Goal: Task Accomplishment & Management: Use online tool/utility

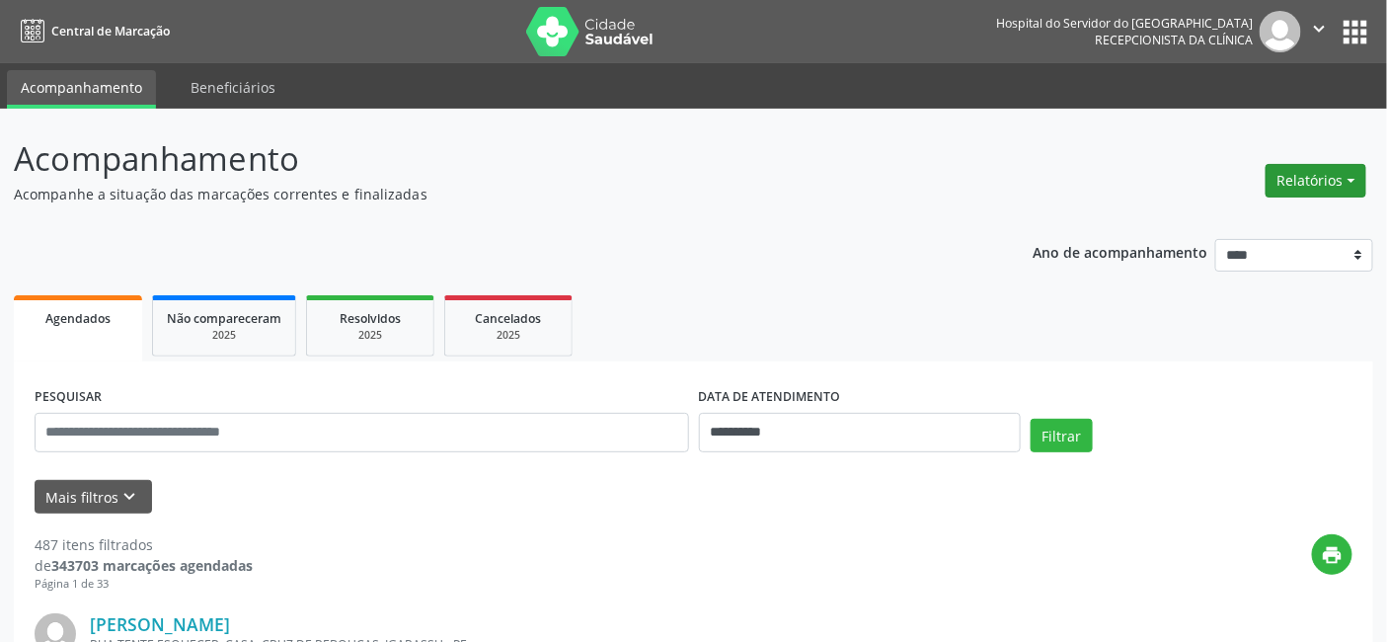
click at [1354, 176] on button "Relatórios" at bounding box center [1316, 181] width 101 height 34
click at [1196, 213] on link "Agendamentos" at bounding box center [1260, 222] width 212 height 28
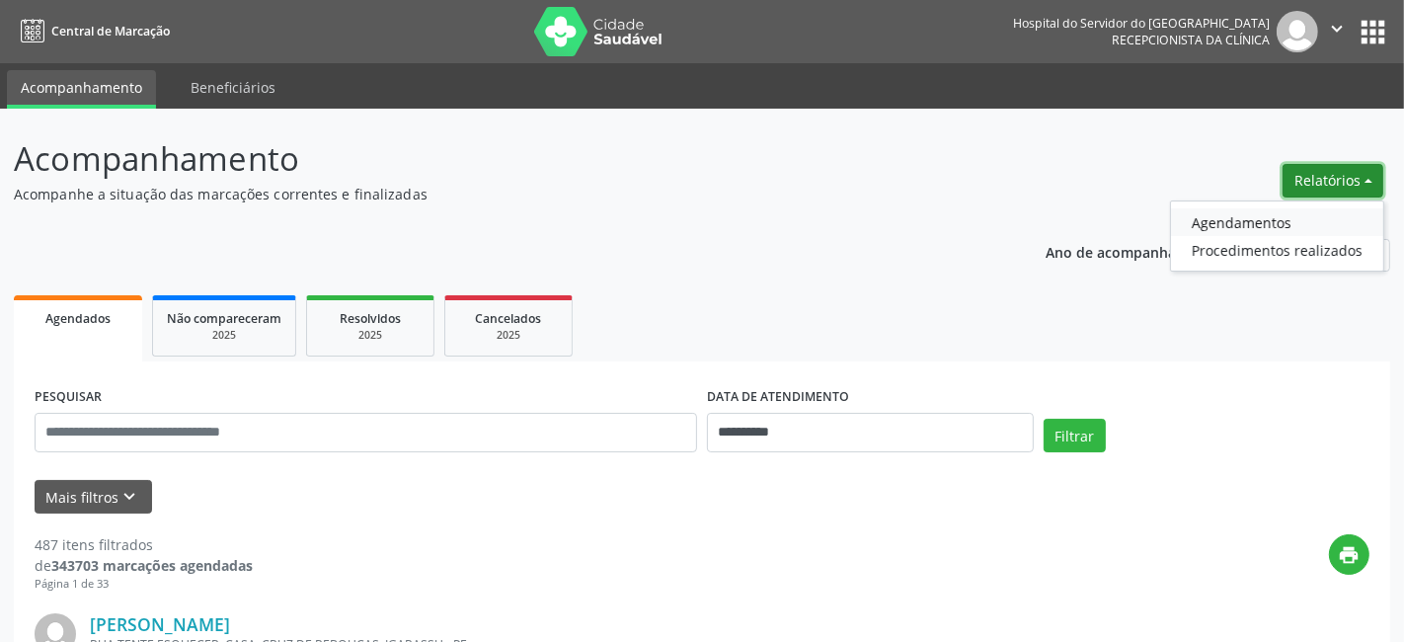
select select "*"
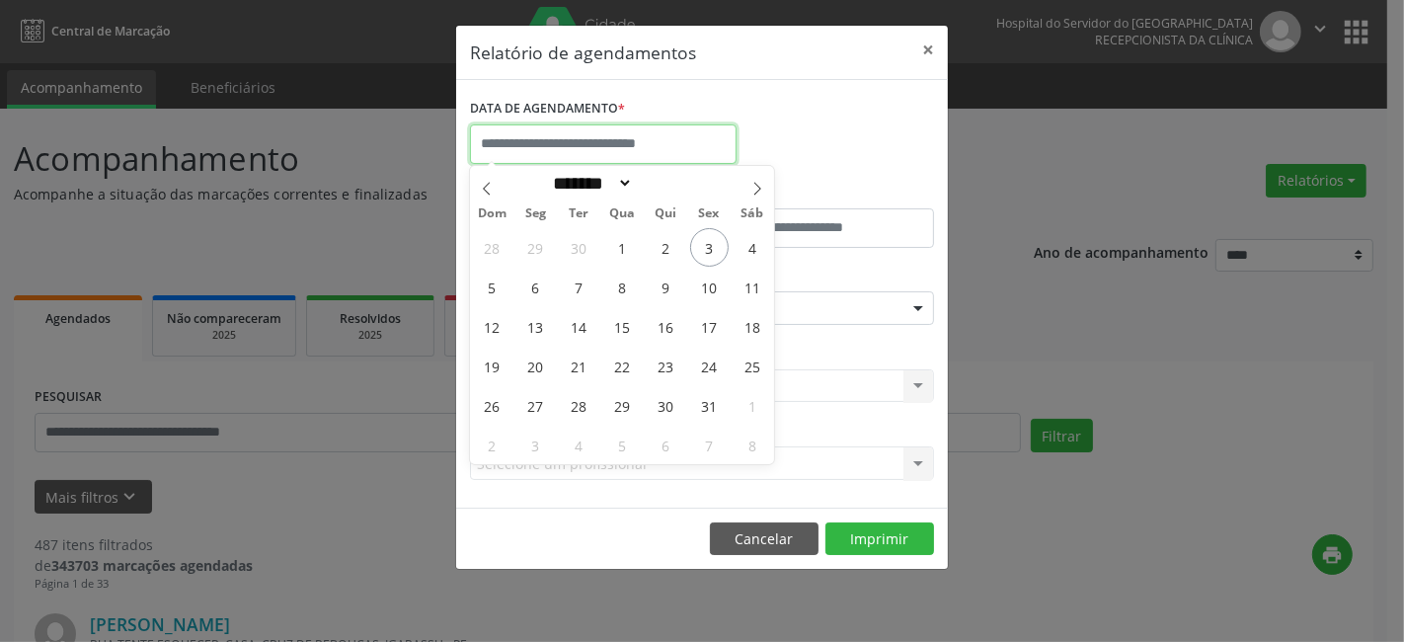
click at [565, 144] on input "text" at bounding box center [603, 143] width 267 height 39
click at [533, 288] on span "6" at bounding box center [535, 287] width 39 height 39
type input "**********"
click at [533, 288] on span "6" at bounding box center [535, 287] width 39 height 39
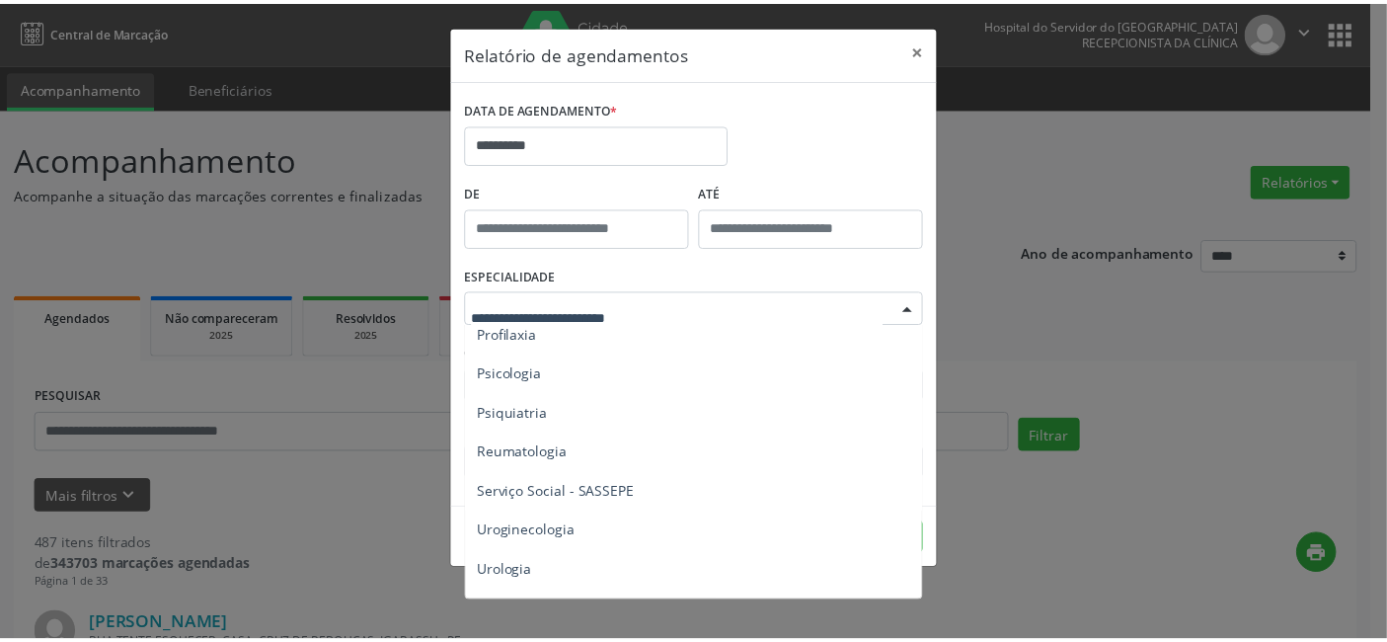
scroll to position [3451, 0]
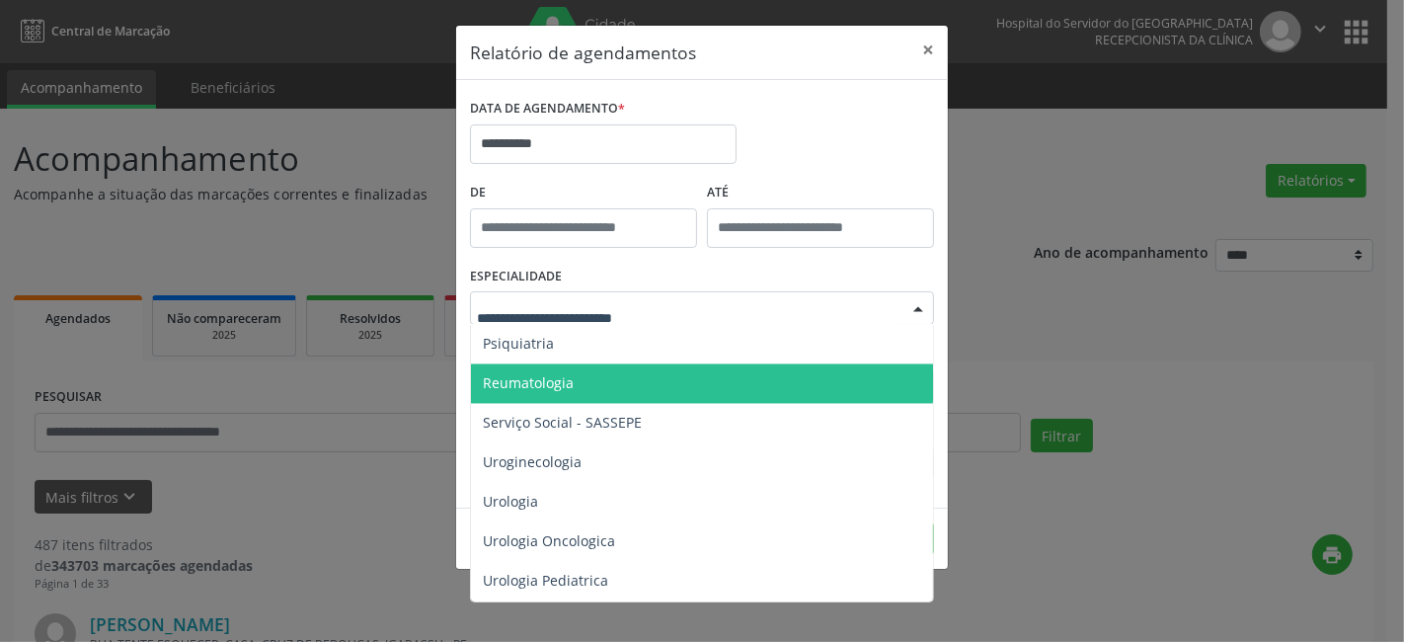
click at [1386, 135] on div "**********" at bounding box center [702, 321] width 1404 height 642
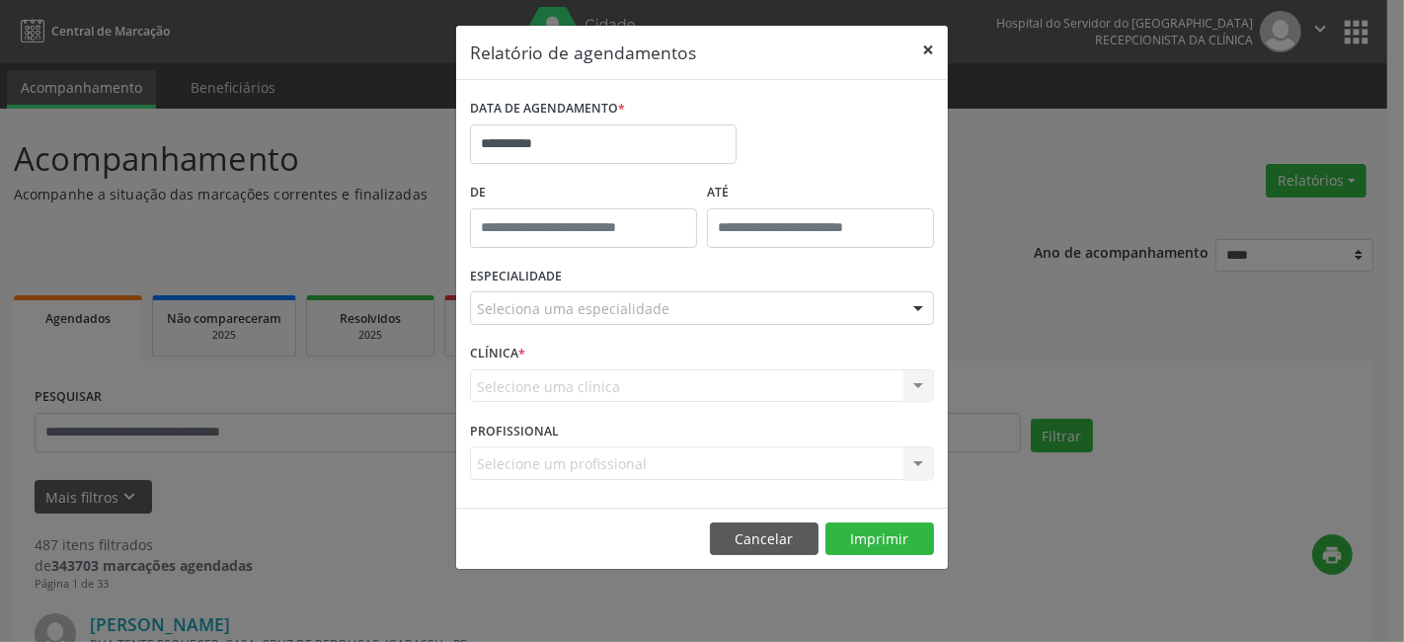
click at [929, 45] on button "×" at bounding box center [927, 50] width 39 height 48
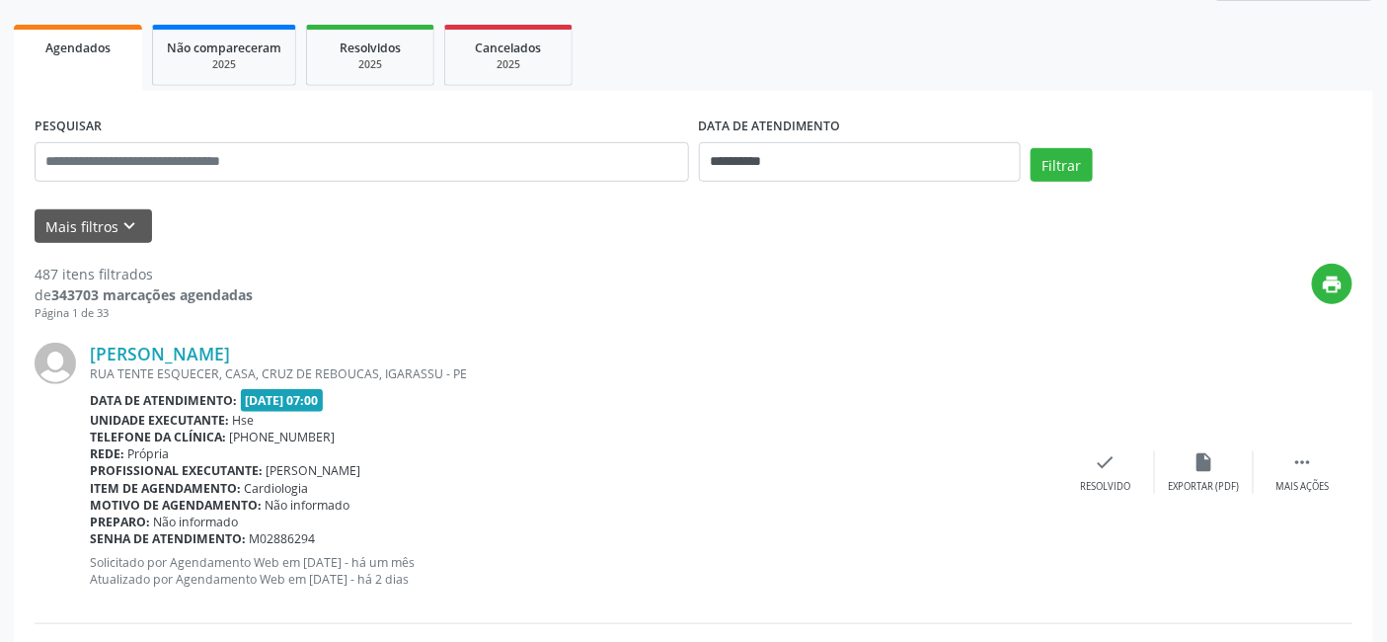
scroll to position [219, 0]
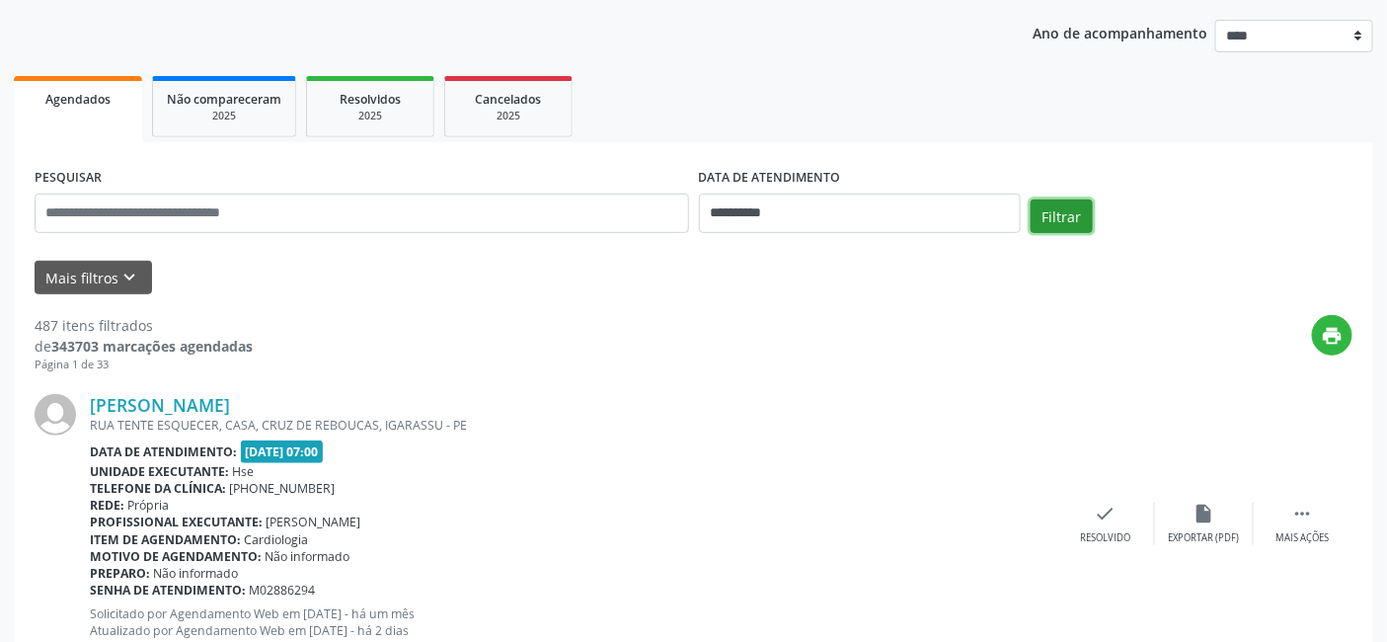
click at [1061, 209] on button "Filtrar" at bounding box center [1062, 216] width 62 height 34
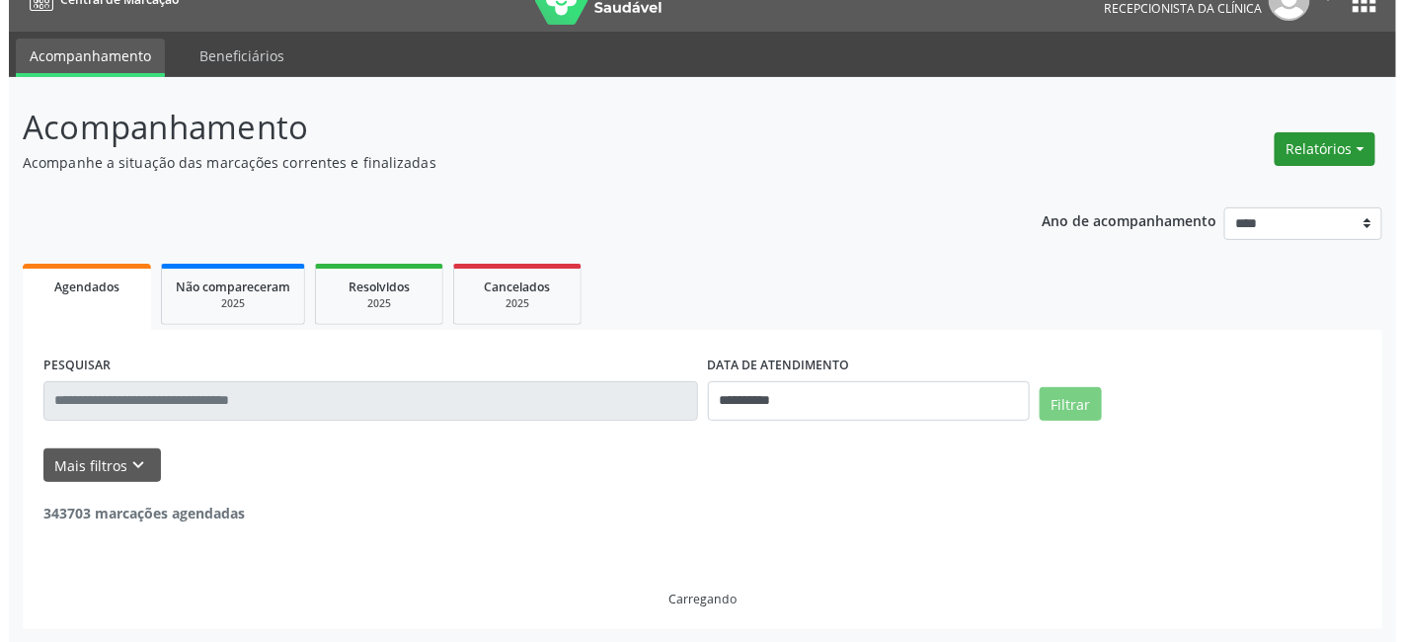
scroll to position [0, 0]
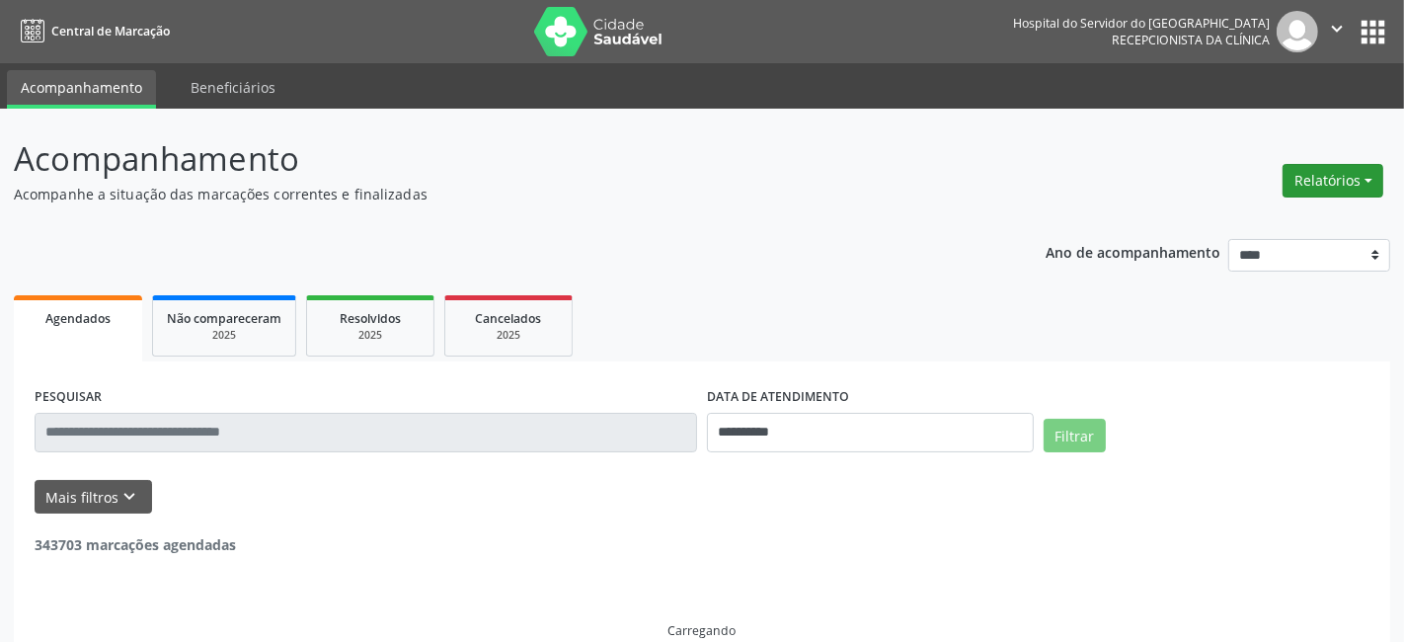
click at [1344, 140] on div "Relatórios Agendamentos Procedimentos realizados" at bounding box center [1333, 169] width 115 height 70
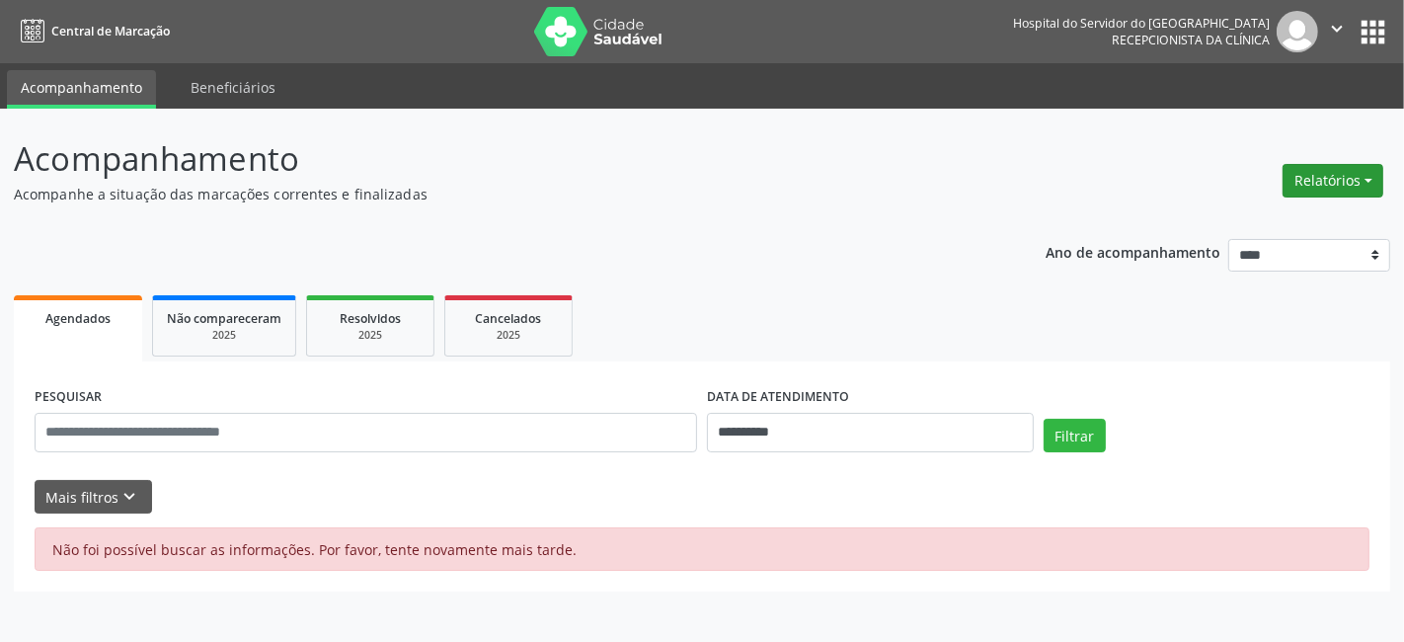
click at [1366, 173] on button "Relatórios" at bounding box center [1332, 181] width 101 height 34
click at [1230, 218] on link "Agendamentos" at bounding box center [1277, 222] width 212 height 28
select select "*"
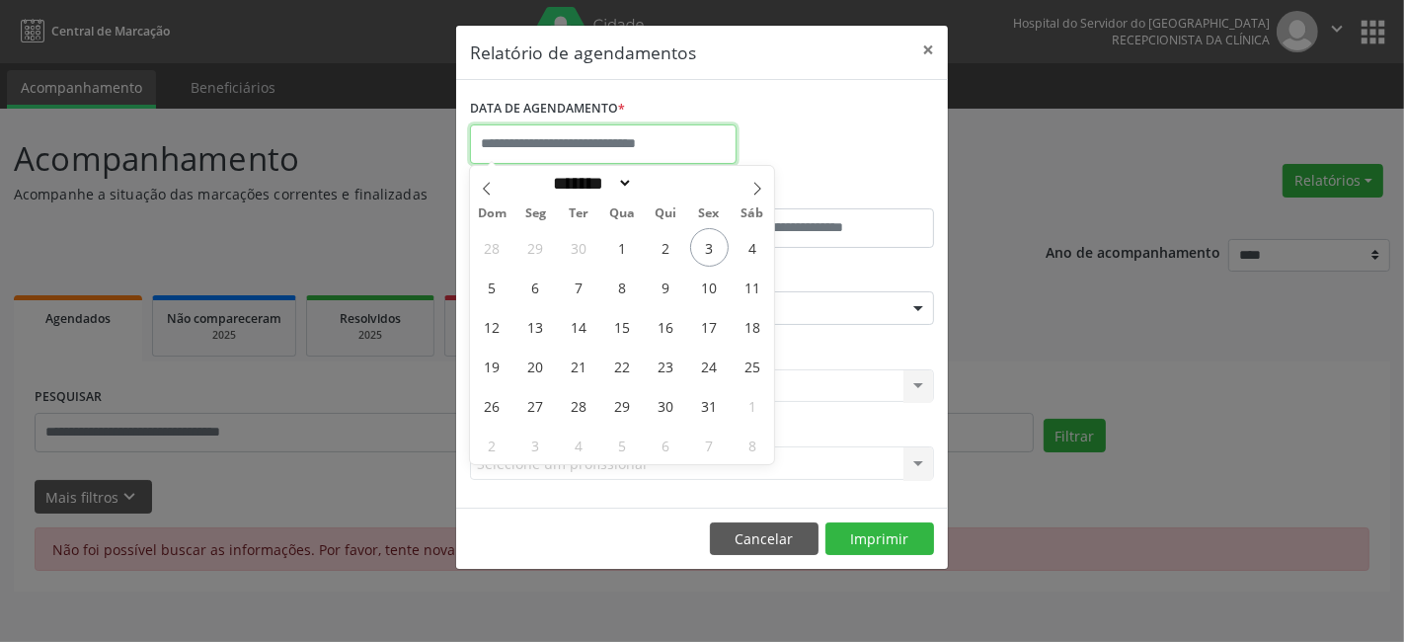
click at [578, 125] on input "text" at bounding box center [603, 143] width 267 height 39
click at [536, 287] on span "6" at bounding box center [535, 287] width 39 height 39
type input "**********"
click at [536, 287] on span "6" at bounding box center [535, 287] width 39 height 39
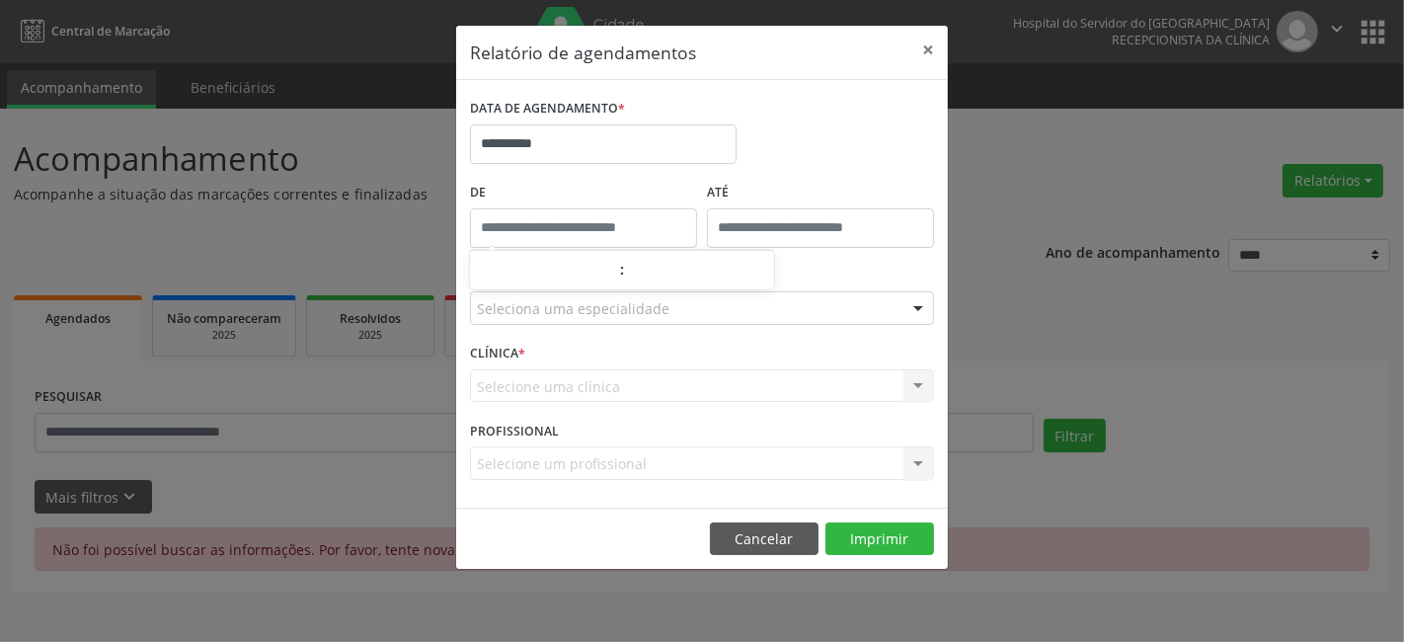
type input "*****"
click at [594, 220] on input "*****" at bounding box center [583, 227] width 227 height 39
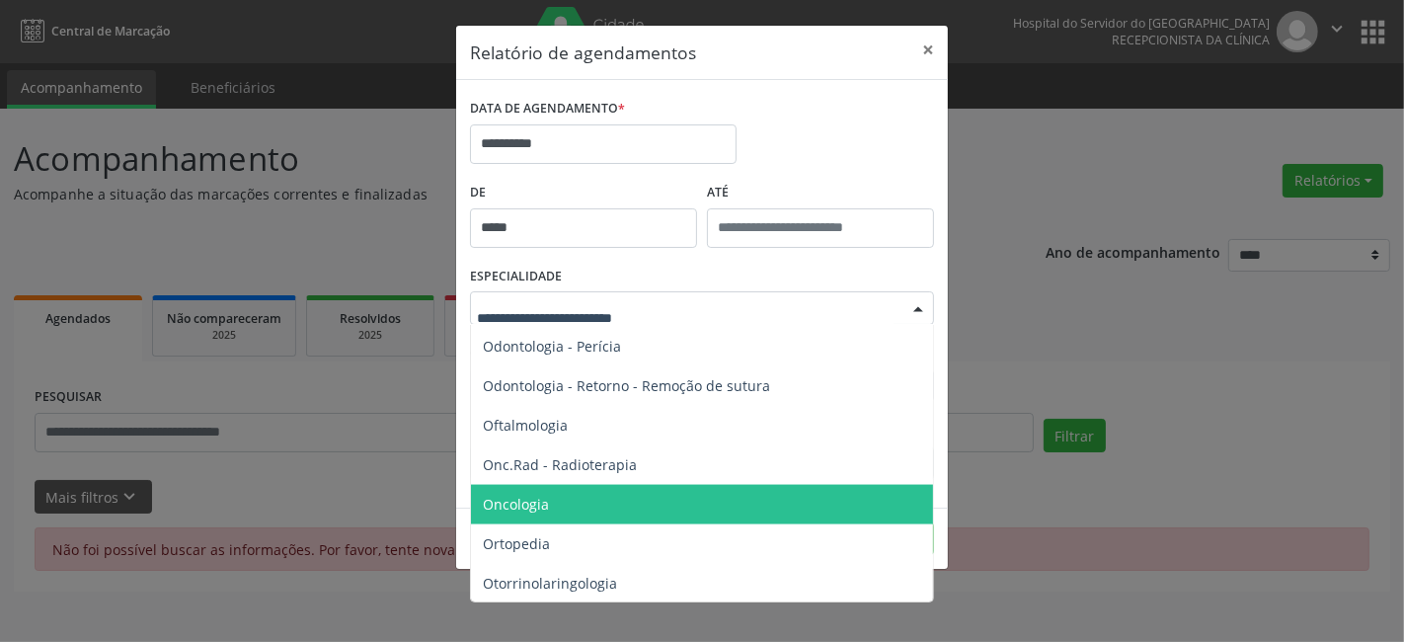
scroll to position [2794, 0]
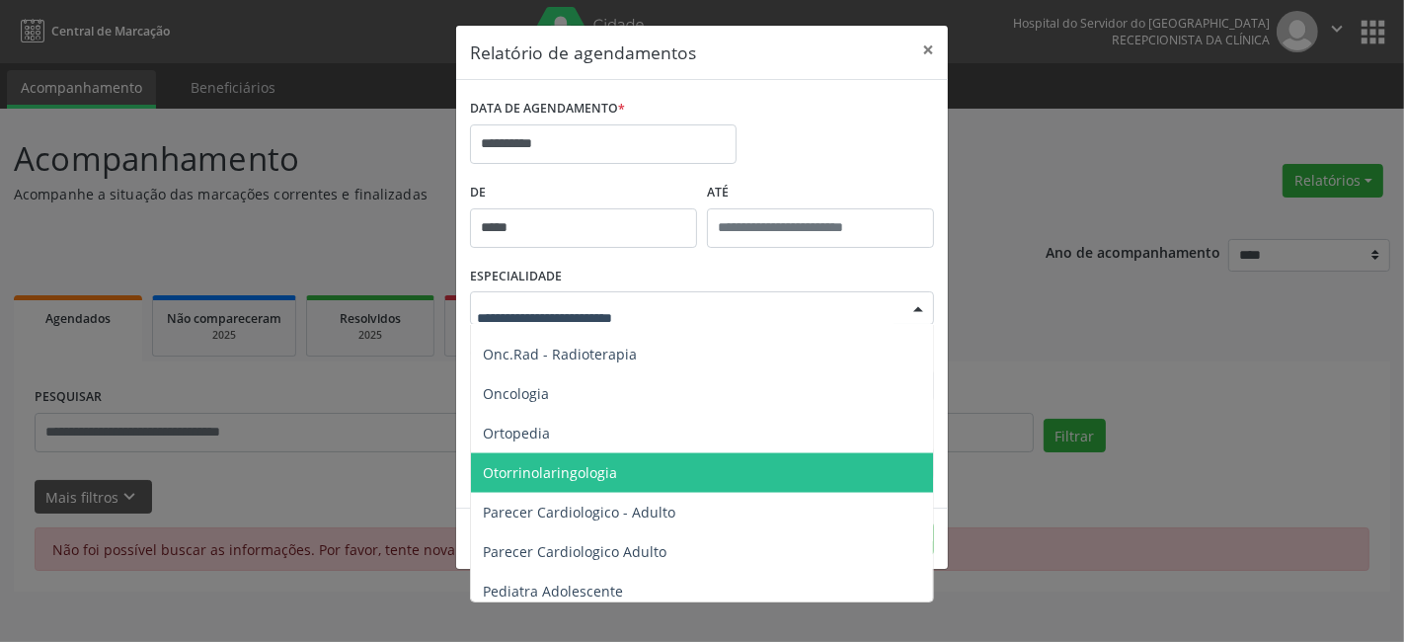
click at [533, 472] on span "Otorrinolaringologia" at bounding box center [550, 472] width 134 height 19
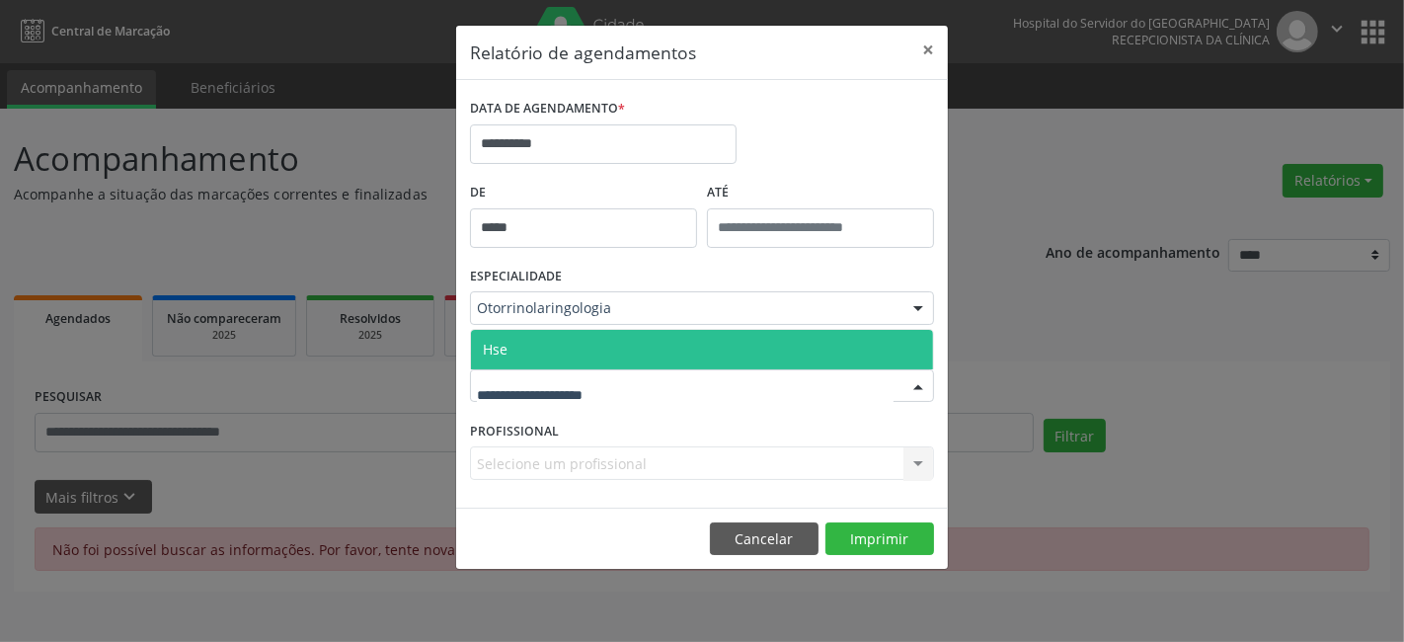
click at [569, 343] on span "Hse" at bounding box center [702, 349] width 462 height 39
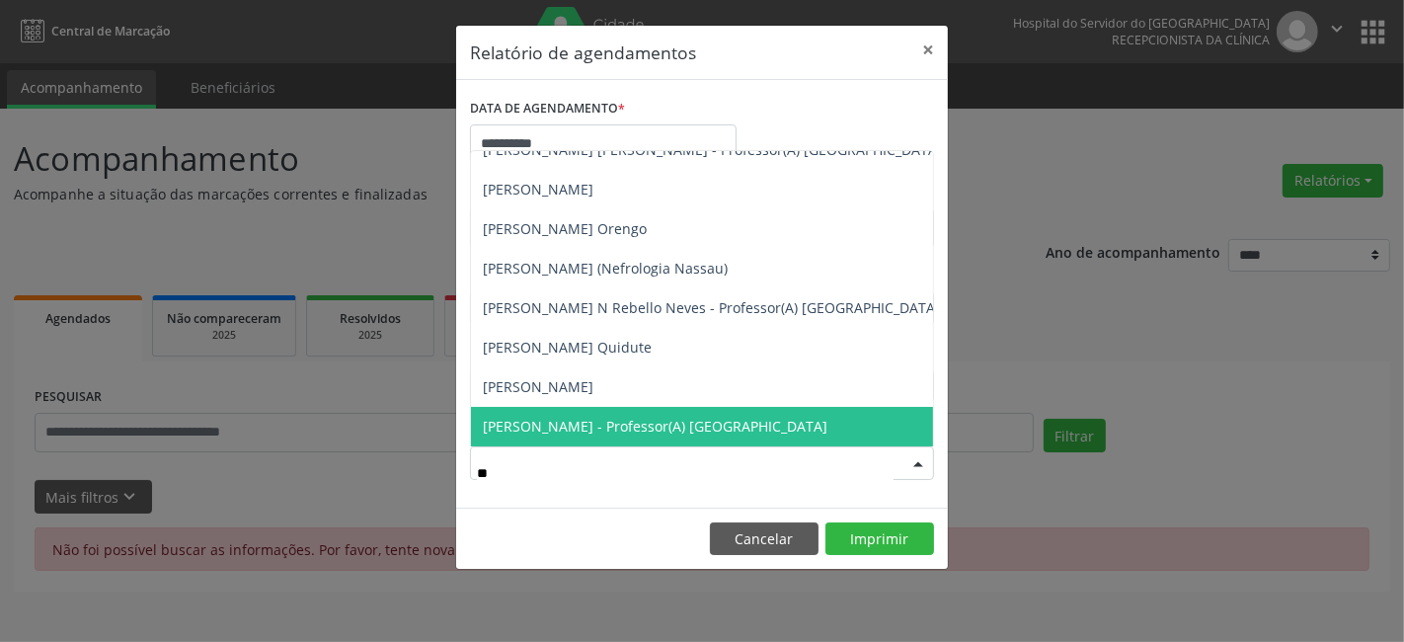
scroll to position [0, 0]
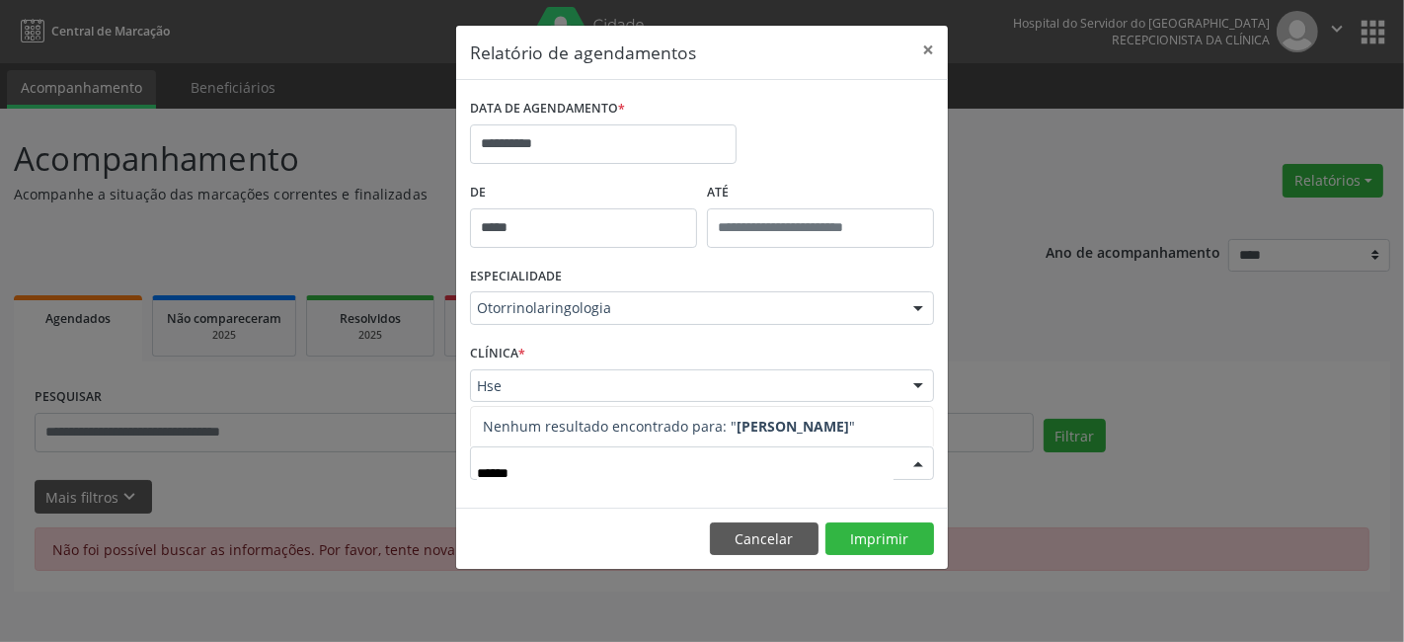
type input "*******"
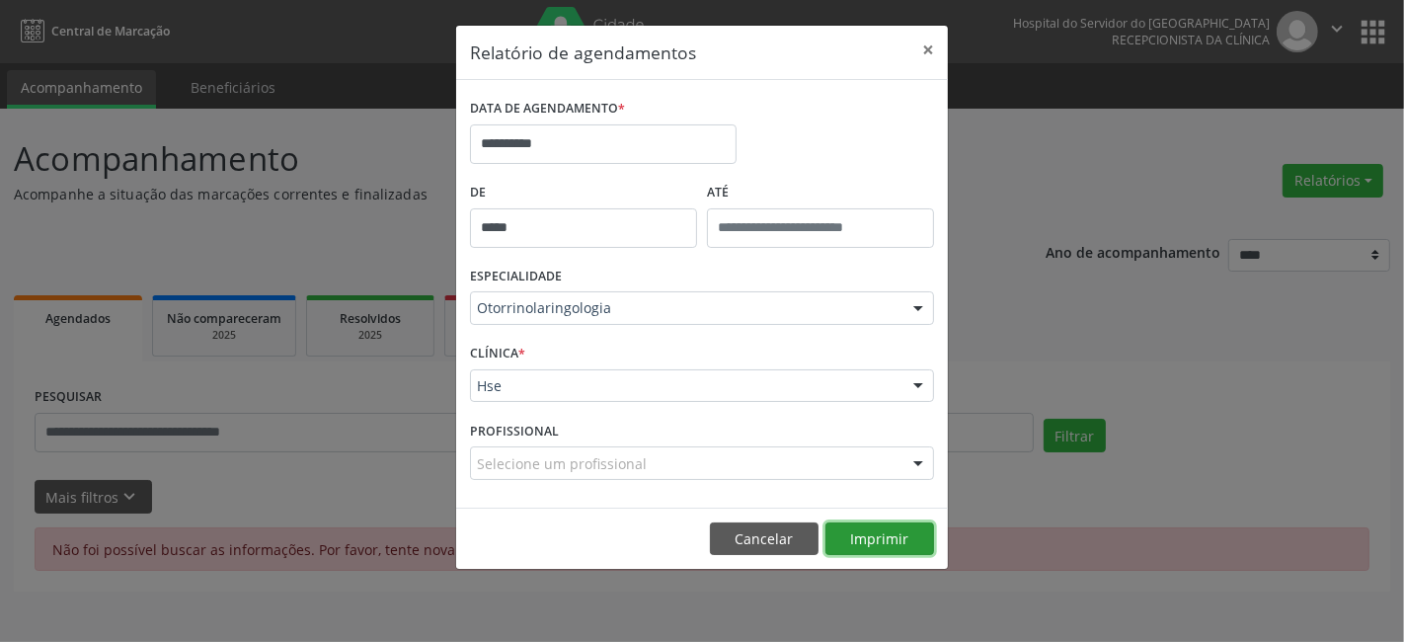
click at [879, 539] on button "Imprimir" at bounding box center [879, 539] width 109 height 34
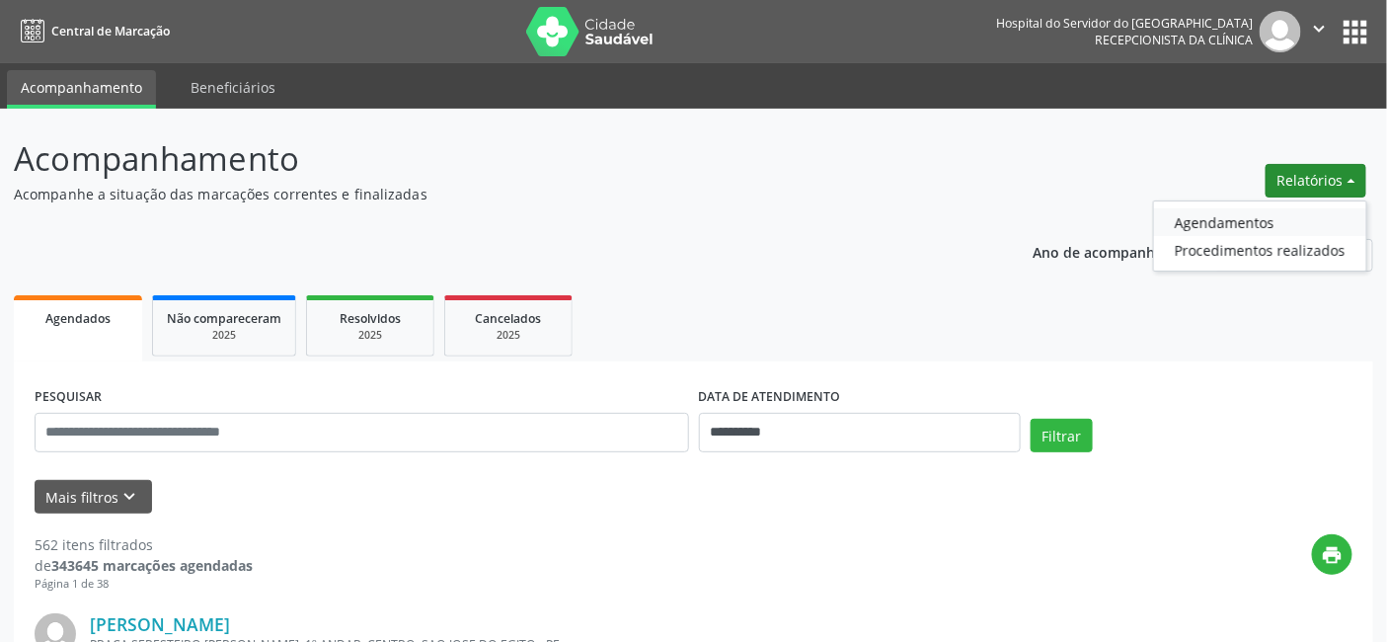
click at [1212, 220] on link "Agendamentos" at bounding box center [1260, 222] width 212 height 28
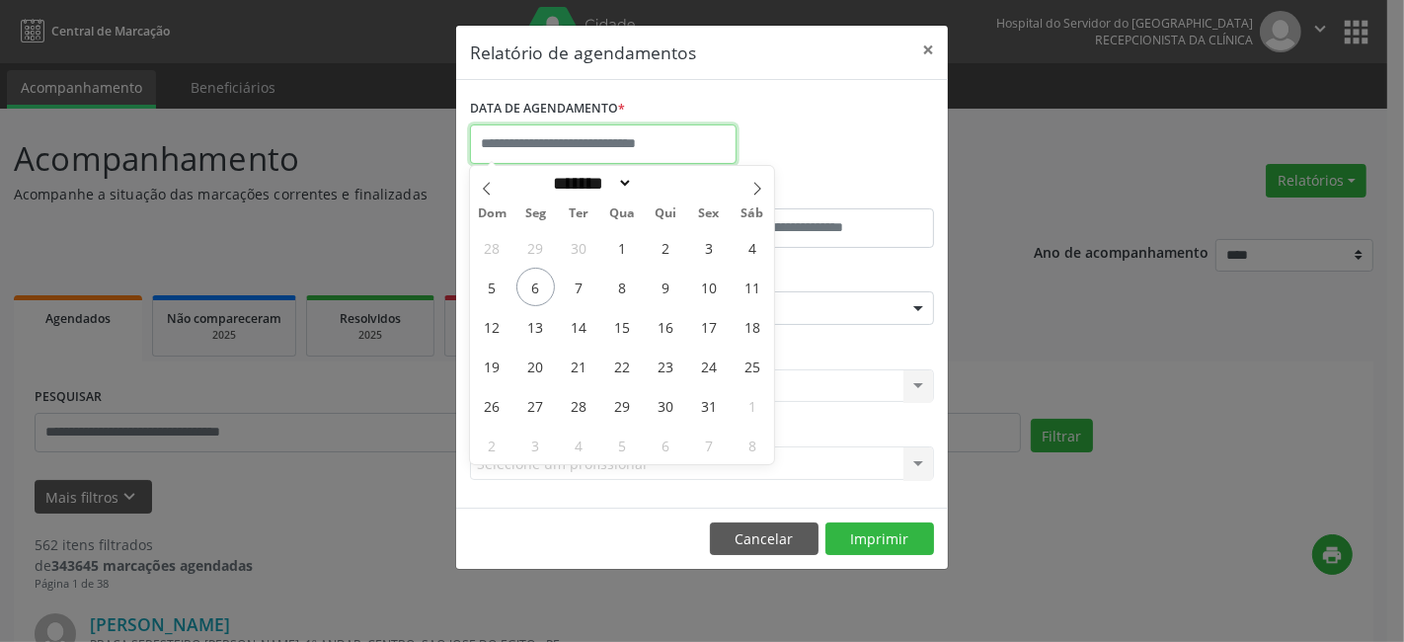
click at [580, 143] on input "text" at bounding box center [603, 143] width 267 height 39
click at [534, 287] on span "6" at bounding box center [535, 287] width 39 height 39
type input "**********"
click at [535, 287] on span "6" at bounding box center [535, 287] width 39 height 39
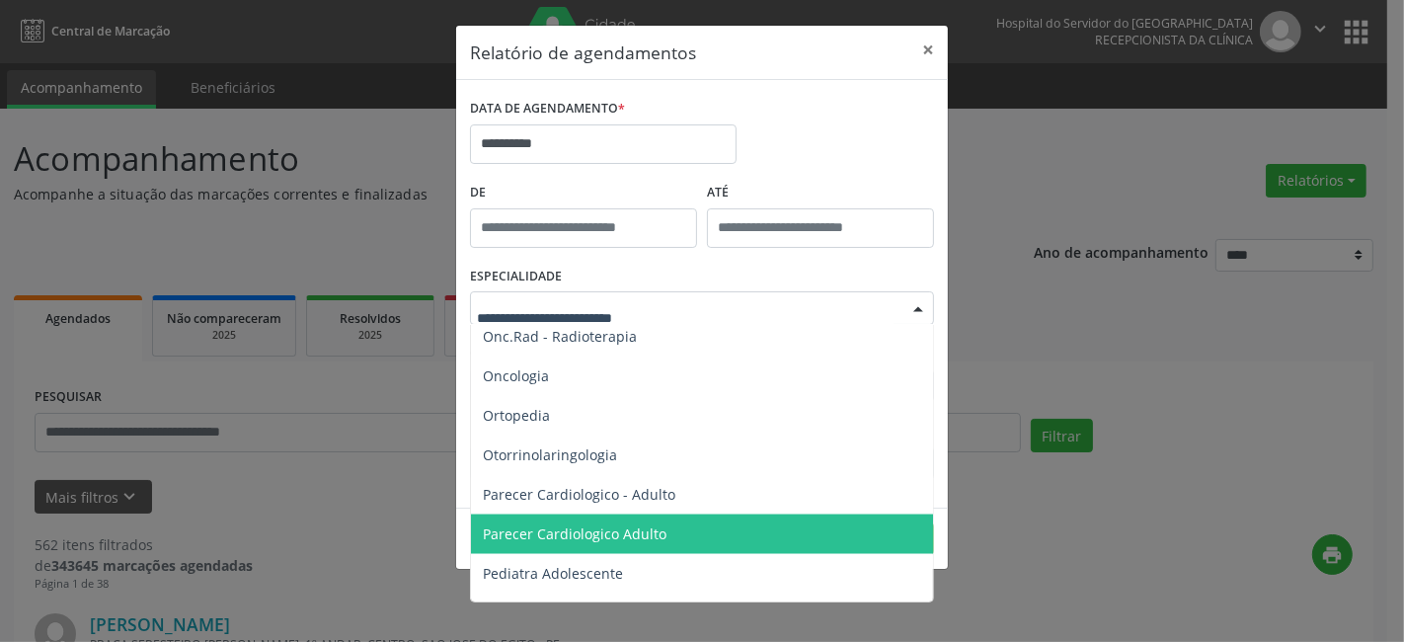
scroll to position [2851, 0]
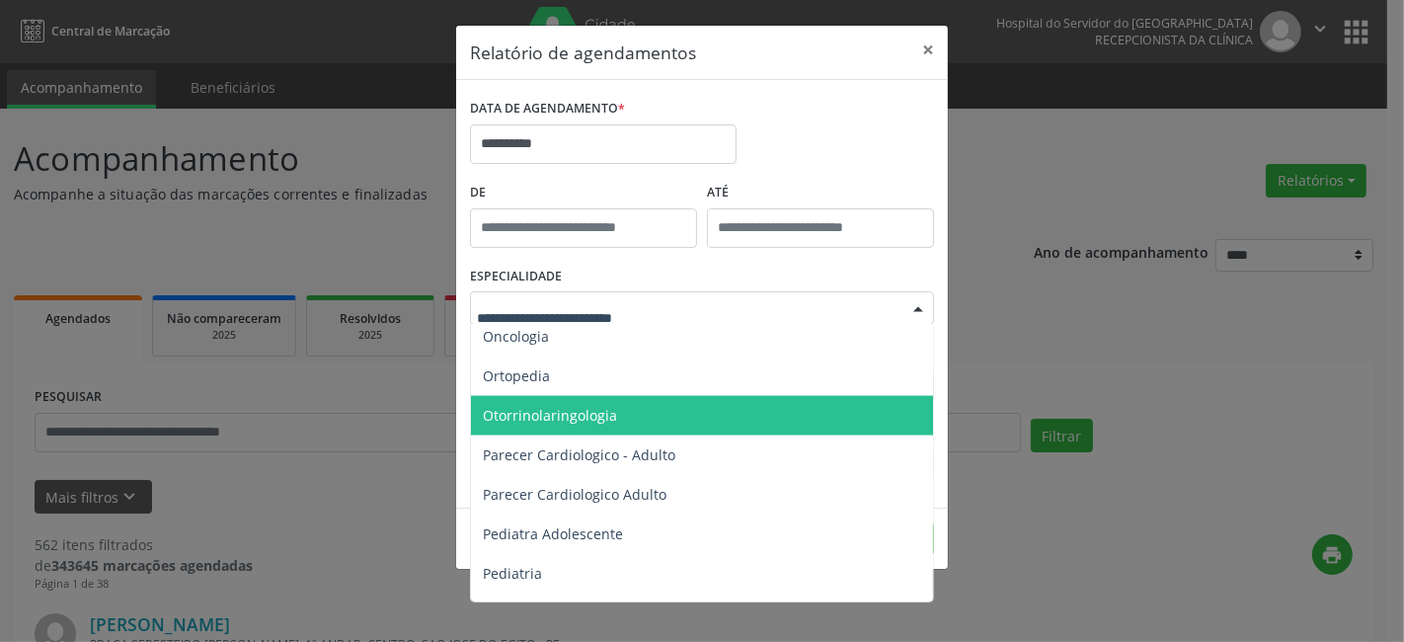
click at [529, 417] on span "Otorrinolaringologia" at bounding box center [550, 415] width 134 height 19
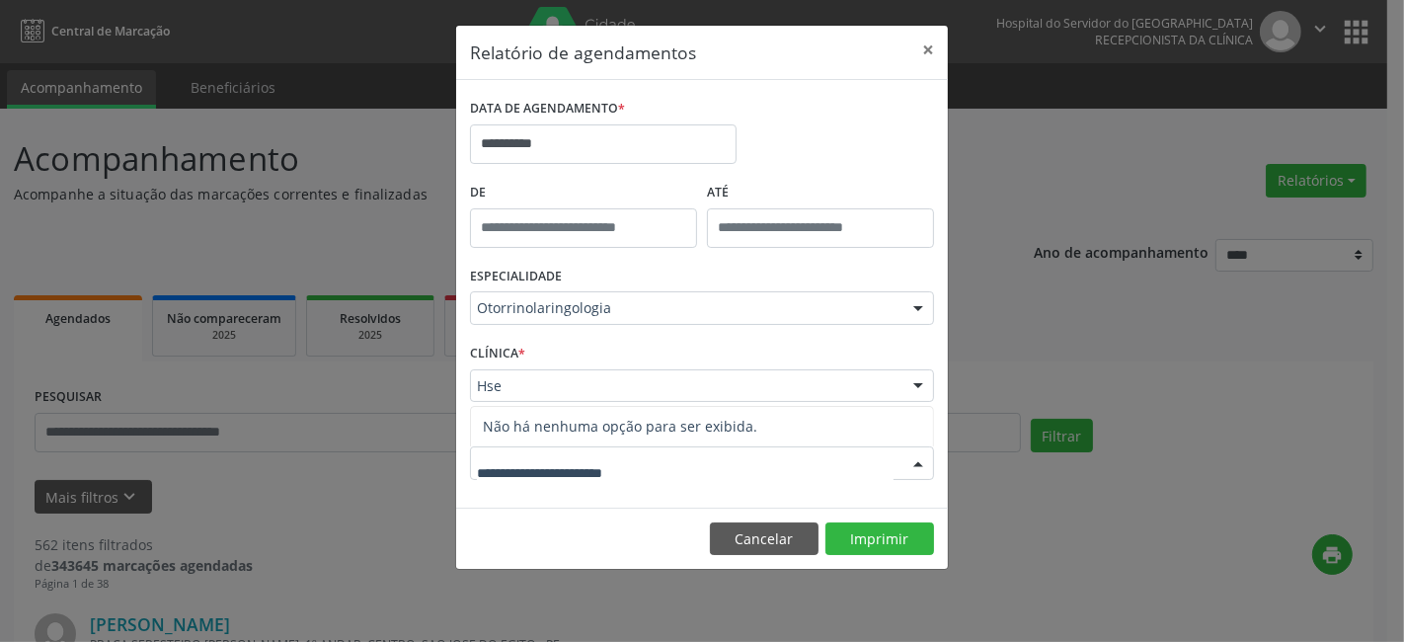
click at [561, 435] on span "Não há nenhuma opção para ser exibida." at bounding box center [702, 426] width 462 height 39
click at [558, 488] on input "text" at bounding box center [685, 472] width 417 height 39
click at [654, 478] on input "text" at bounding box center [685, 472] width 417 height 39
click at [920, 464] on div at bounding box center [918, 464] width 30 height 34
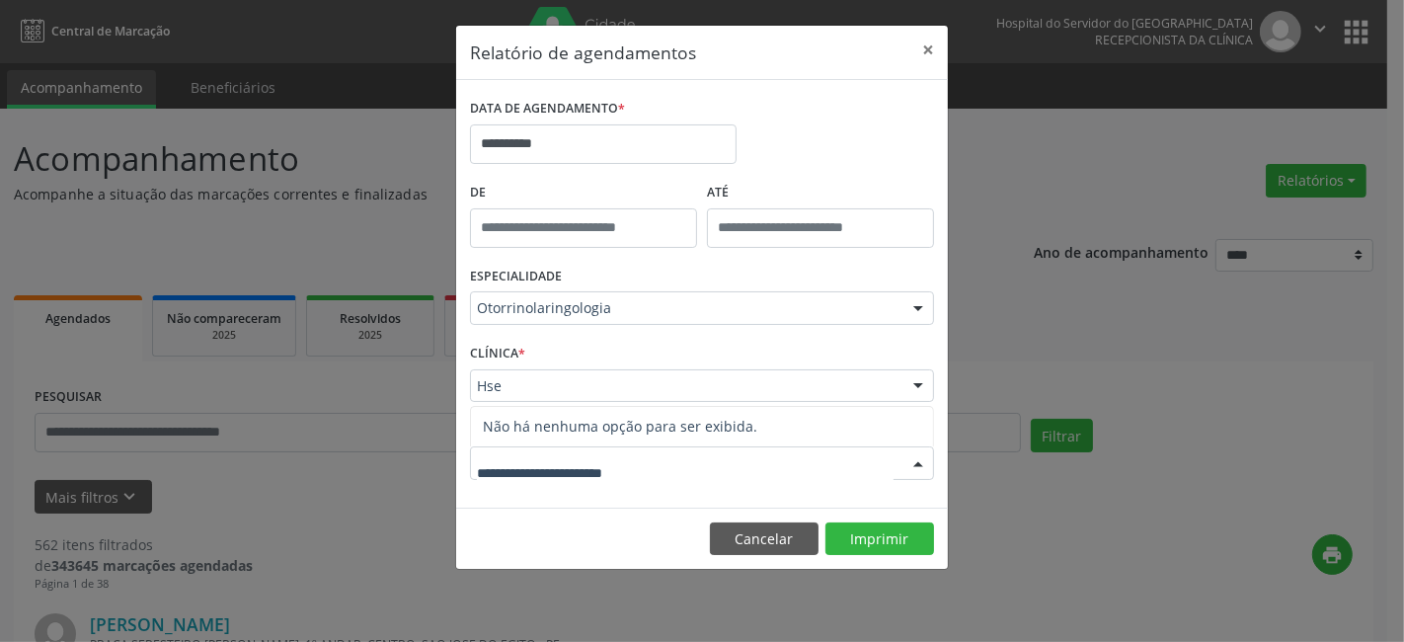
click at [515, 472] on input "text" at bounding box center [685, 472] width 417 height 39
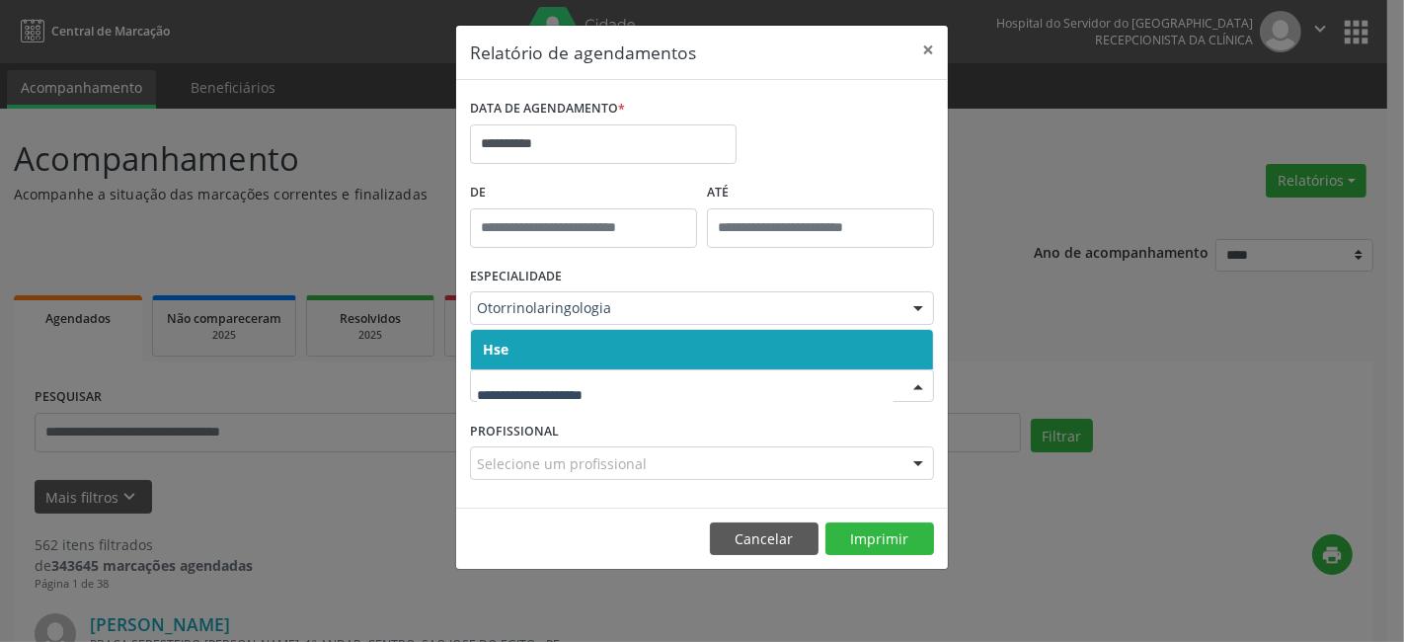
click at [531, 398] on div at bounding box center [702, 386] width 464 height 34
click at [556, 401] on input "text" at bounding box center [685, 395] width 417 height 39
click at [568, 361] on span "Hse" at bounding box center [702, 349] width 462 height 39
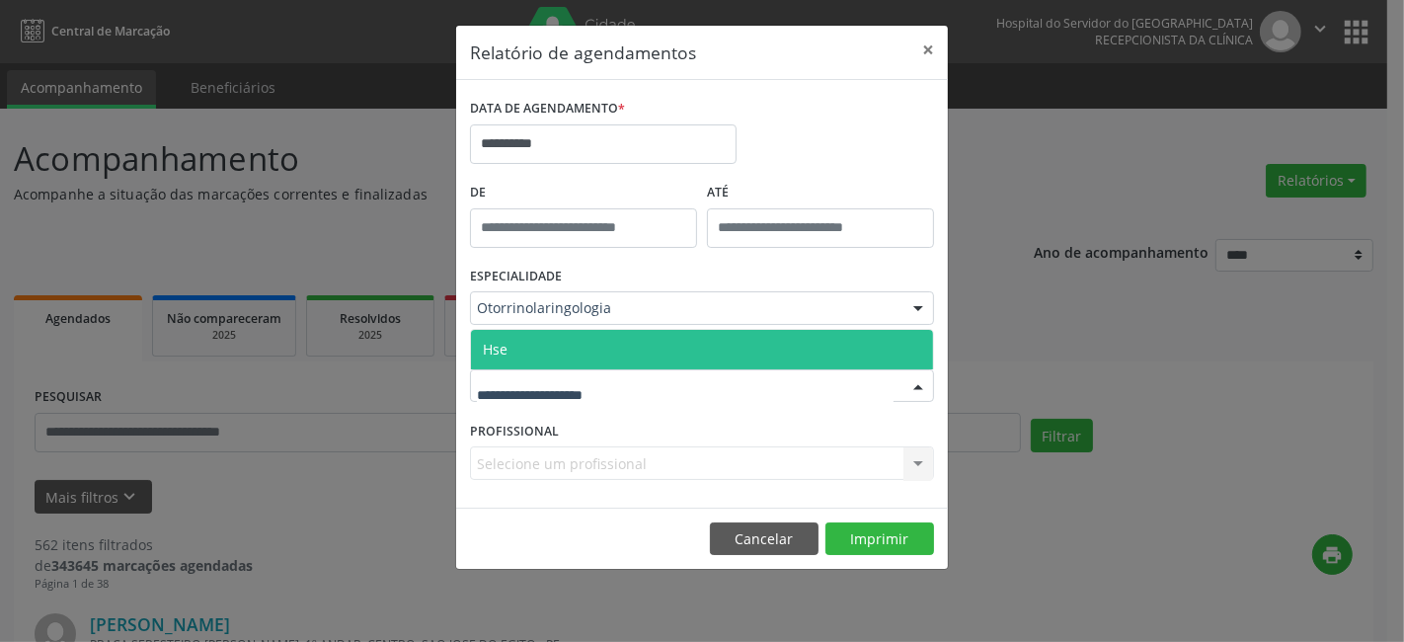
click at [571, 353] on span "Hse" at bounding box center [702, 349] width 462 height 39
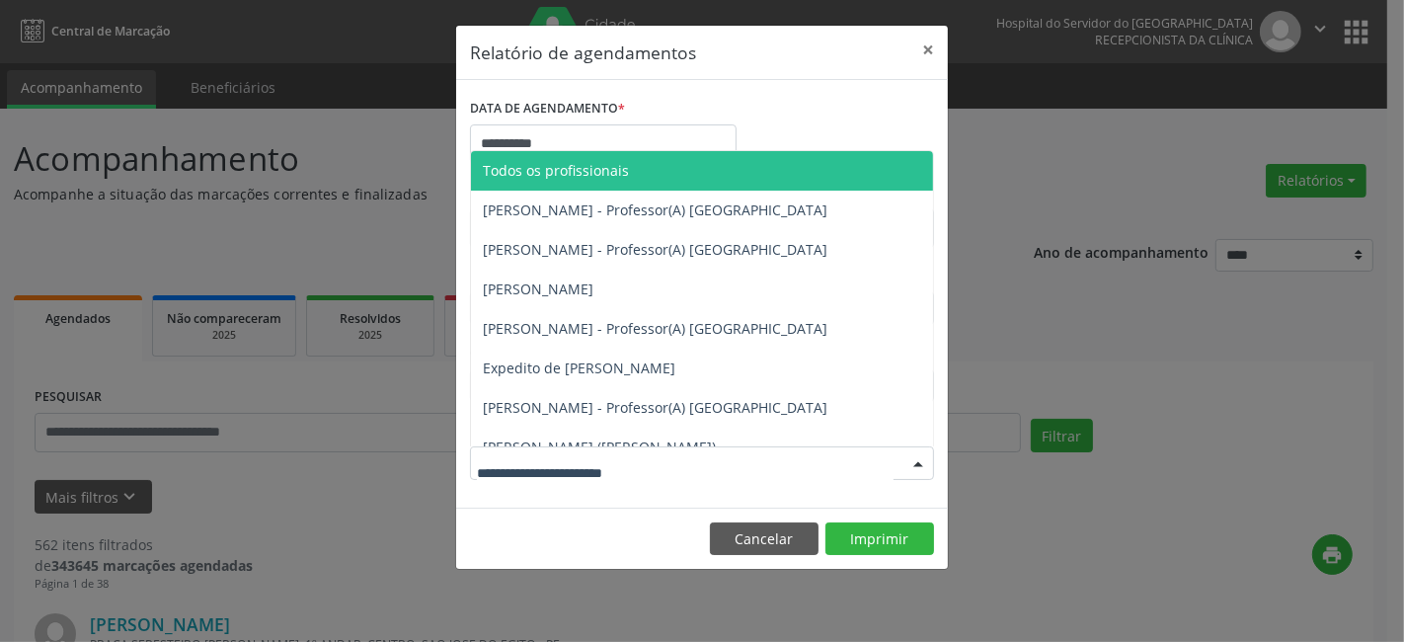
click at [549, 449] on div at bounding box center [702, 463] width 464 height 34
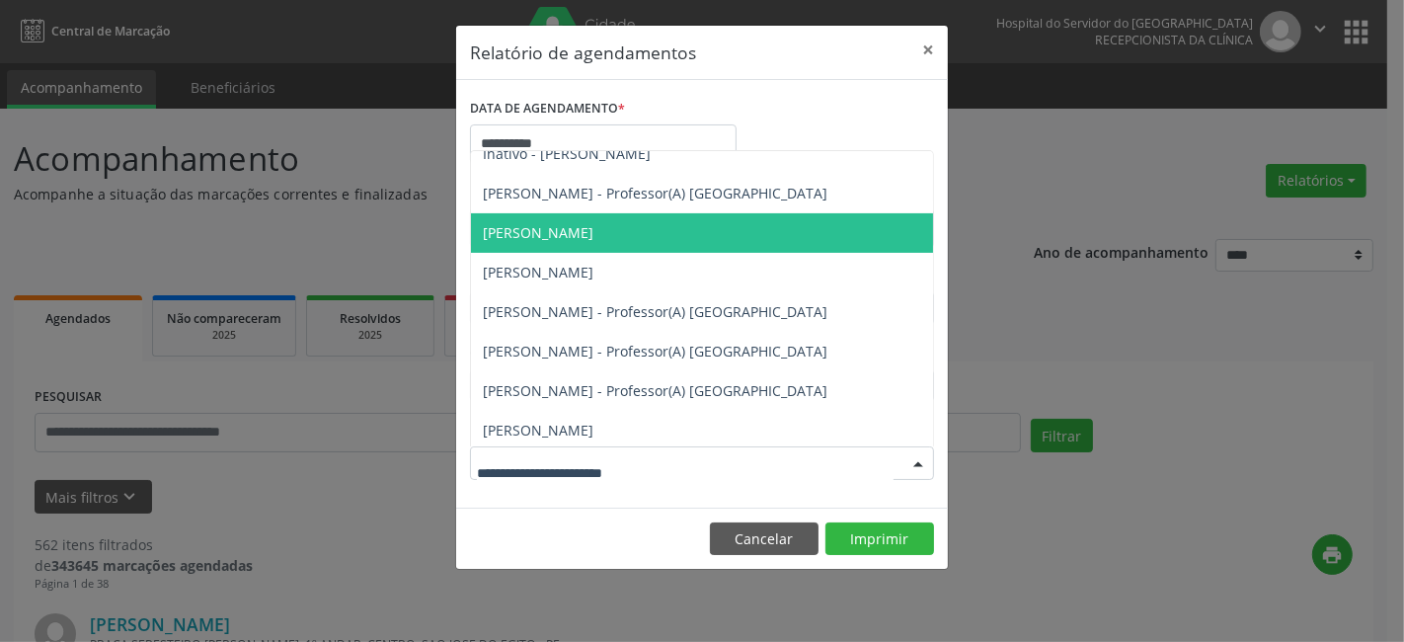
scroll to position [455, 0]
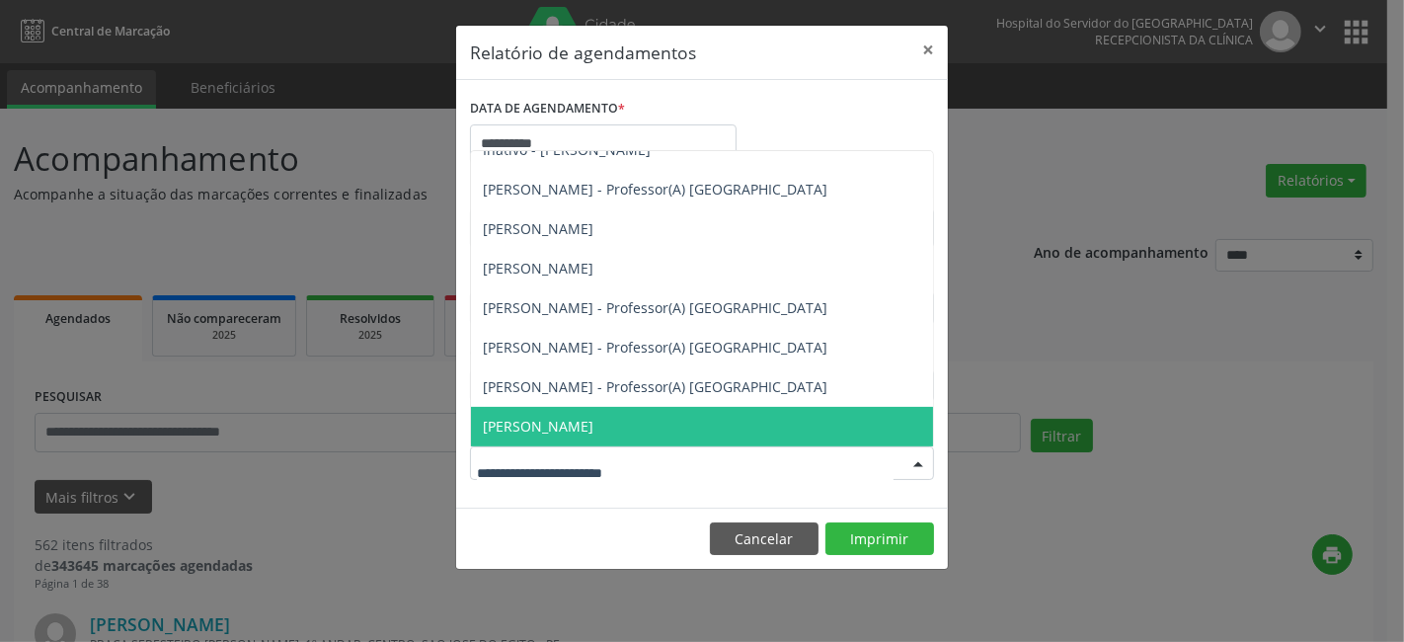
click at [563, 427] on span "Roberto Lucas de Oliveira" at bounding box center [538, 426] width 111 height 19
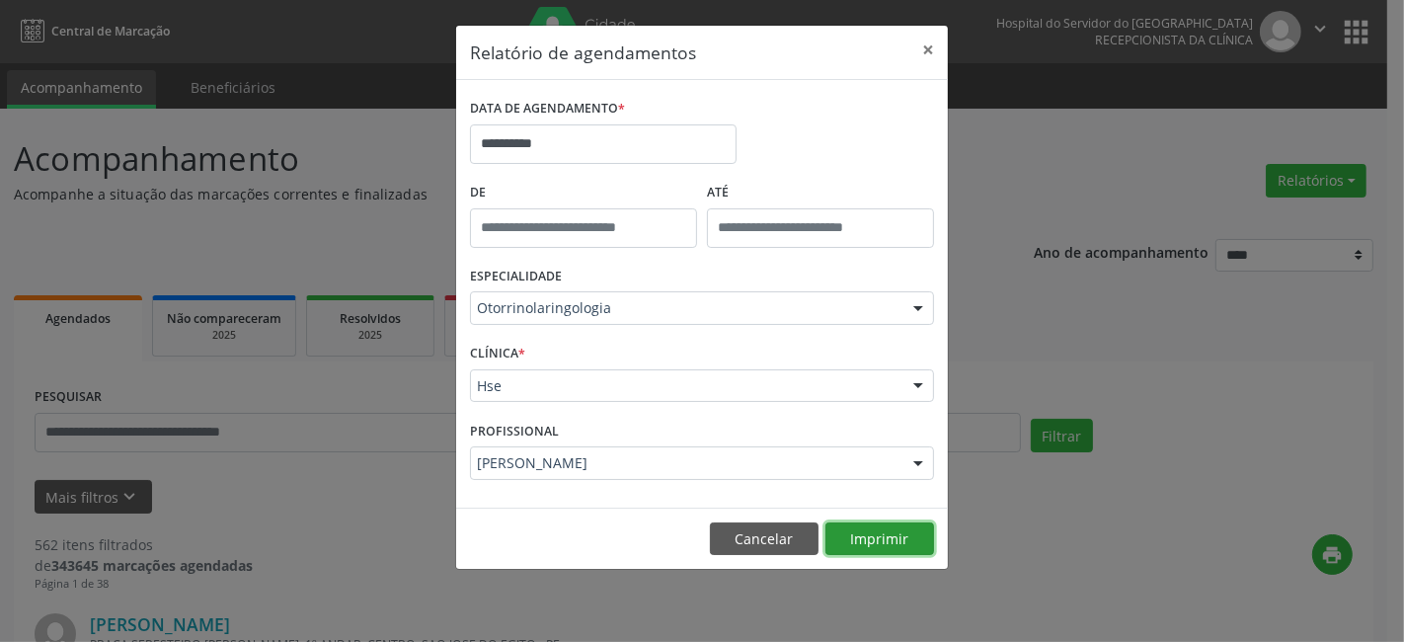
click at [864, 534] on button "Imprimir" at bounding box center [879, 539] width 109 height 34
